Goal: Task Accomplishment & Management: Manage account settings

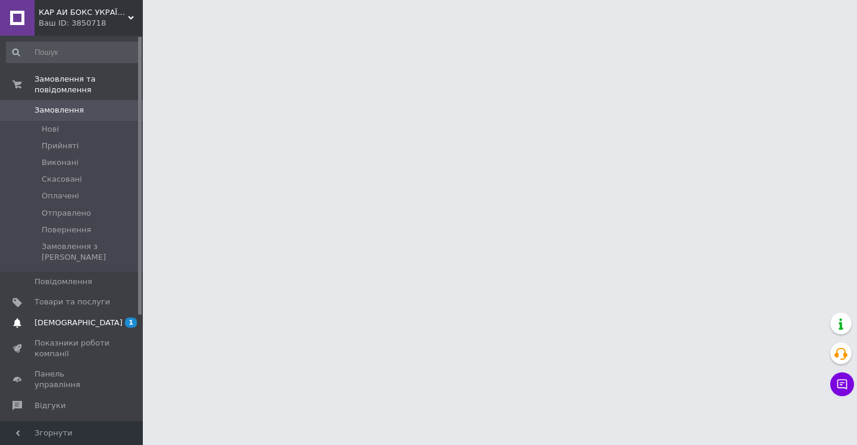
click at [87, 317] on span "[DEMOGRAPHIC_DATA]" at bounding box center [73, 322] width 76 height 11
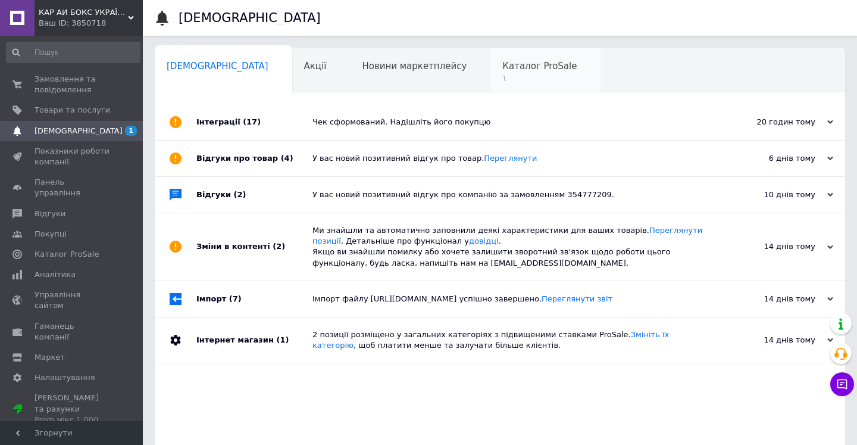
click at [502, 70] on span "Каталог ProSale" at bounding box center [539, 66] width 74 height 11
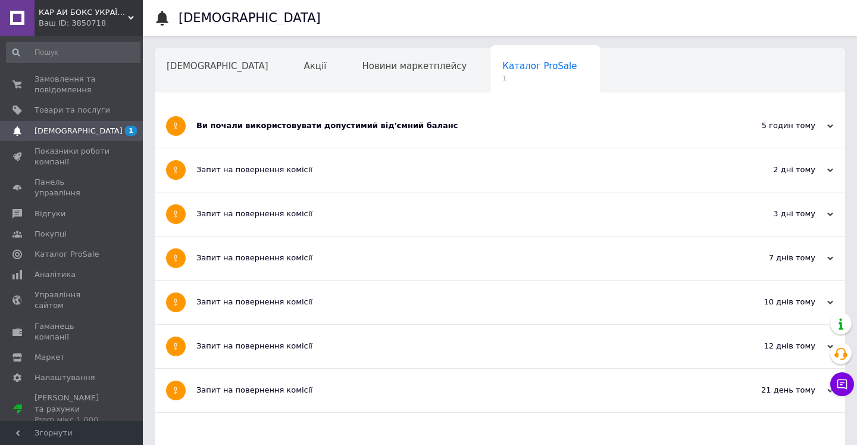
click at [404, 122] on div "Ви почали використовувати допустимий від'ємний баланс" at bounding box center [455, 125] width 518 height 11
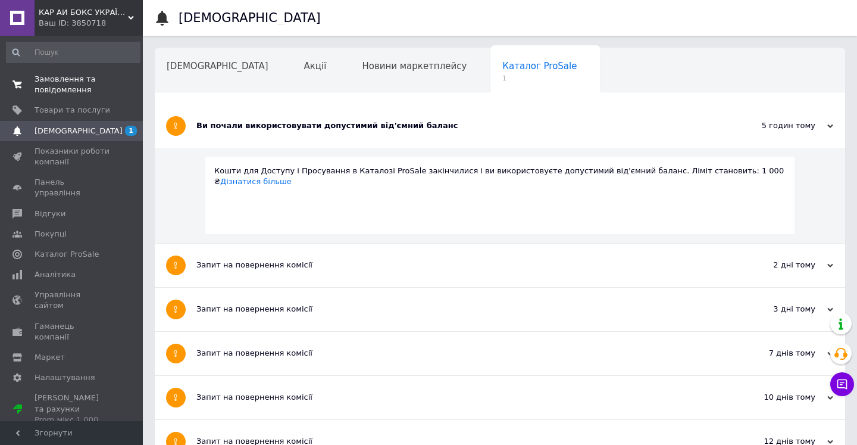
click at [83, 83] on span "Замовлення та повідомлення" at bounding box center [73, 84] width 76 height 21
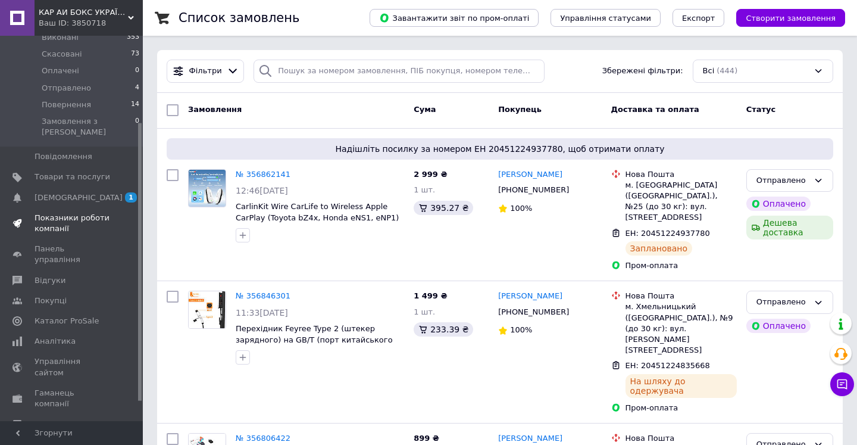
scroll to position [146, 0]
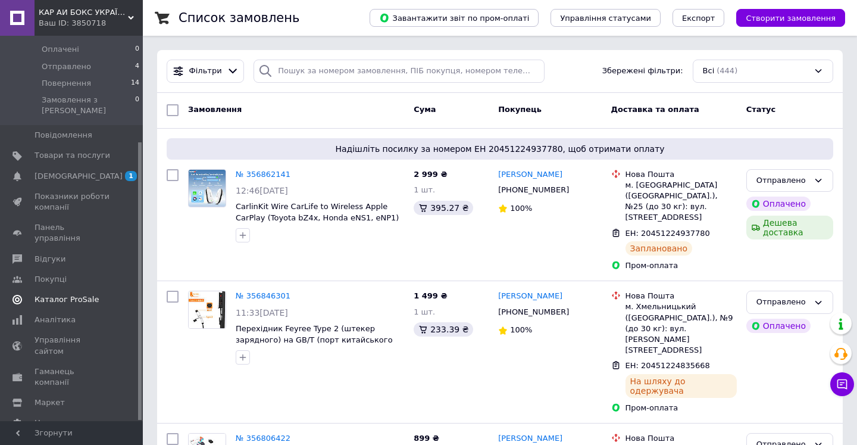
click at [80, 294] on span "Каталог ProSale" at bounding box center [67, 299] width 64 height 11
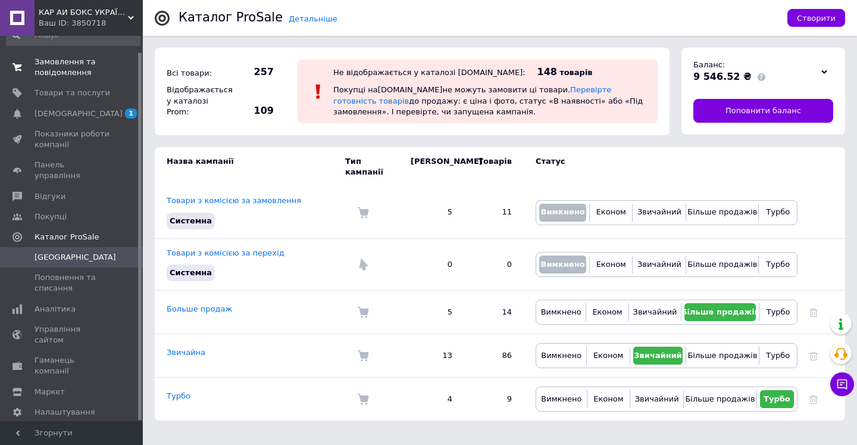
click at [86, 64] on span "Замовлення та повідомлення" at bounding box center [73, 67] width 76 height 21
